Goal: Information Seeking & Learning: Stay updated

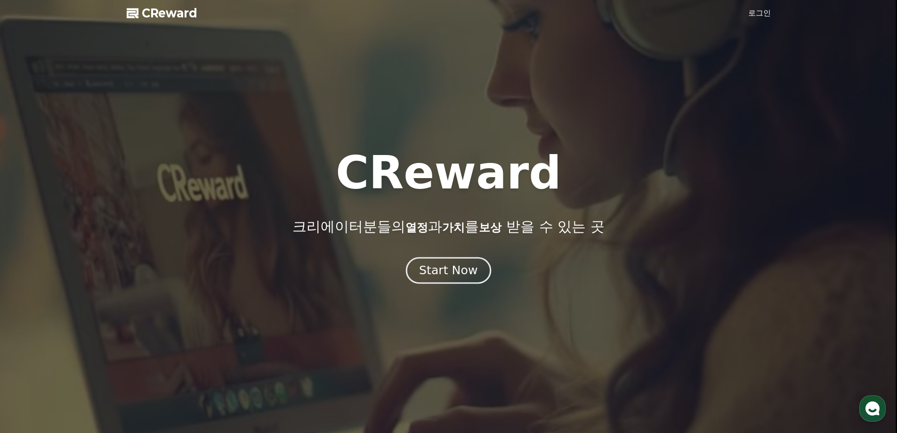
click at [460, 273] on div "Start Now" at bounding box center [448, 270] width 58 height 16
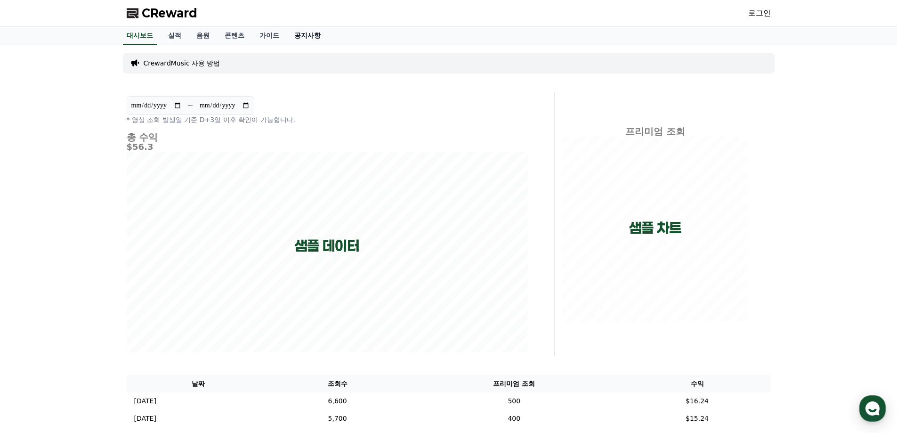
click at [315, 37] on link "공지사항" at bounding box center [307, 36] width 41 height 18
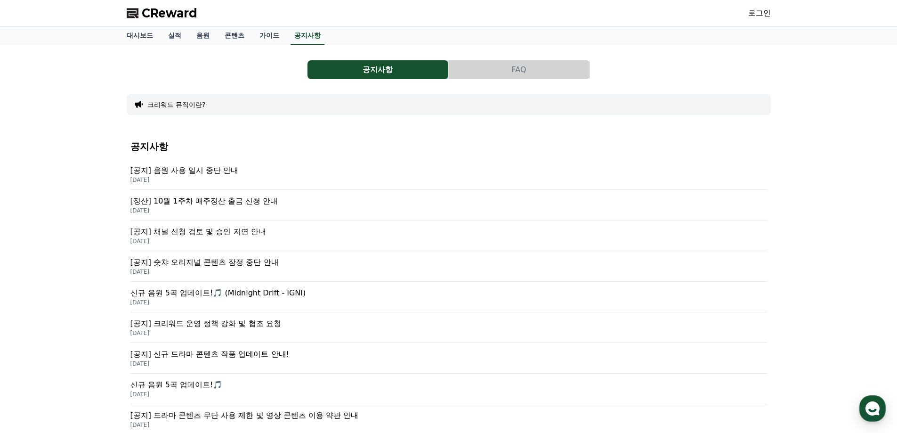
click at [236, 169] on p "[공지] 음원 사용 일시 중단 안내" at bounding box center [448, 170] width 636 height 11
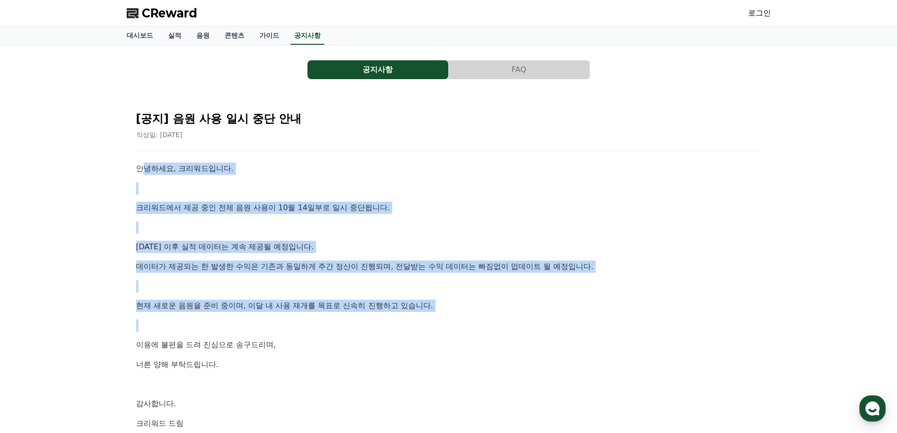
drag, startPoint x: 141, startPoint y: 173, endPoint x: 306, endPoint y: 321, distance: 222.3
click at [306, 321] on div "안녕하세요, 크리워드입니다. 크리워드에서 제공 중인 전체 음원 사용이 10월 14일부로 일시 중단됩니다. [DATE] 이후 실적 데이터는 계속…" at bounding box center [448, 295] width 625 height 266
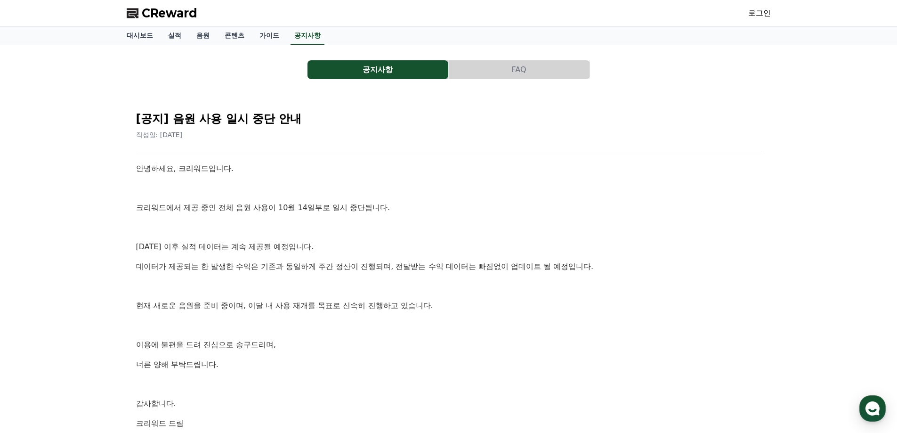
click at [303, 333] on div "안녕하세요, 크리워드입니다. 크리워드에서 제공 중인 전체 음원 사용이 10월 14일부로 일시 중단됩니다. [DATE] 이후 실적 데이터는 계속…" at bounding box center [448, 295] width 625 height 266
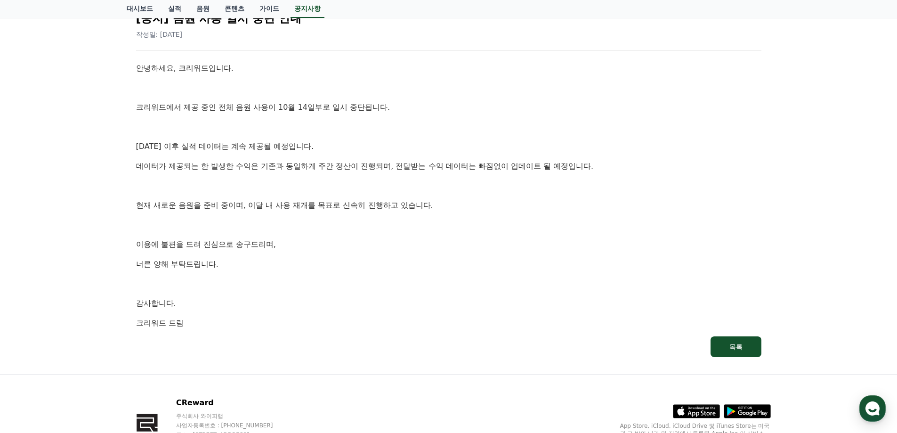
scroll to position [159, 0]
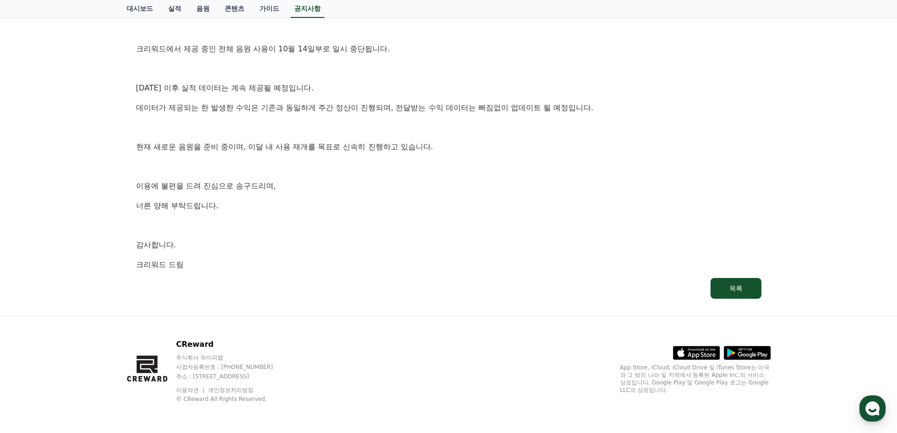
click at [213, 356] on p "주식회사 와이피랩" at bounding box center [233, 357] width 115 height 8
click at [216, 356] on p "주식회사 와이피랩" at bounding box center [233, 357] width 115 height 8
click at [219, 358] on p "주식회사 와이피랩" at bounding box center [233, 357] width 115 height 8
click at [220, 357] on p "주식회사 와이피랩" at bounding box center [233, 357] width 115 height 8
copy p "와이피랩"
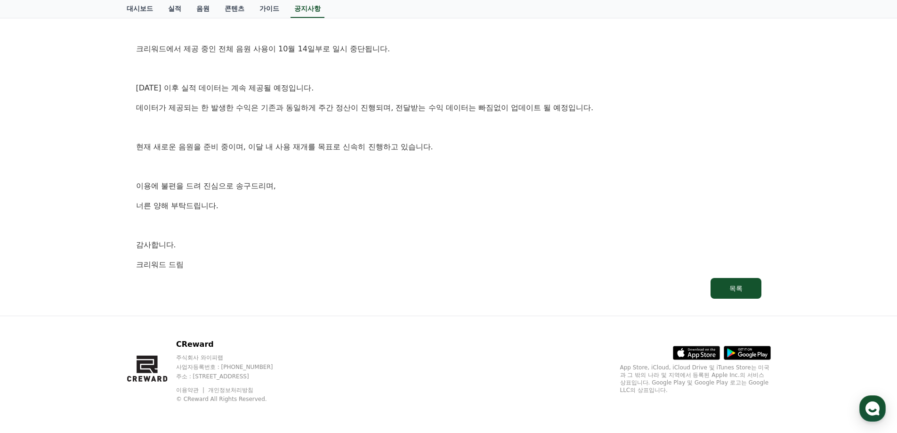
click at [232, 245] on p "감사합니다." at bounding box center [448, 245] width 625 height 12
